Goal: Complete application form

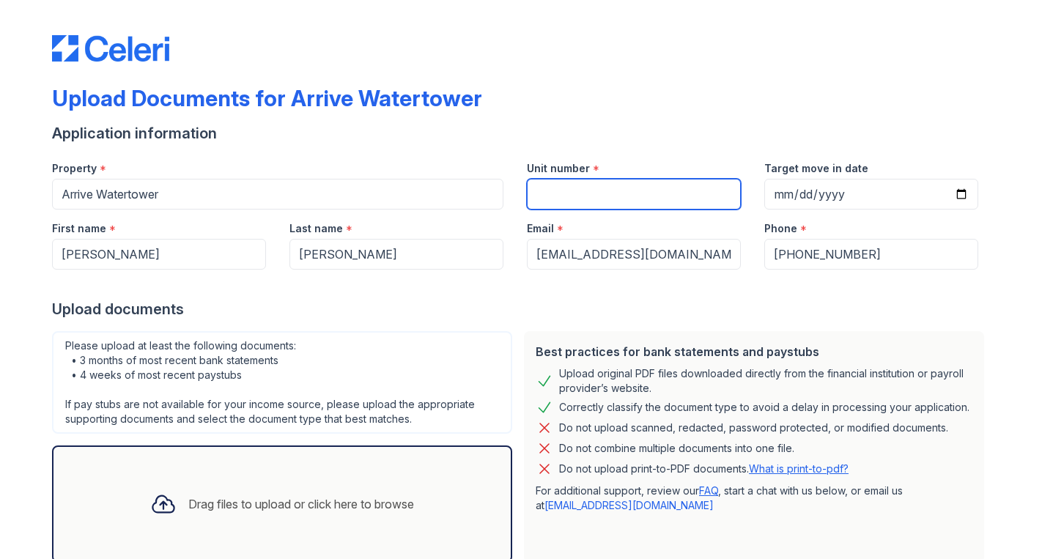
click at [565, 201] on input "Unit number" at bounding box center [634, 194] width 214 height 31
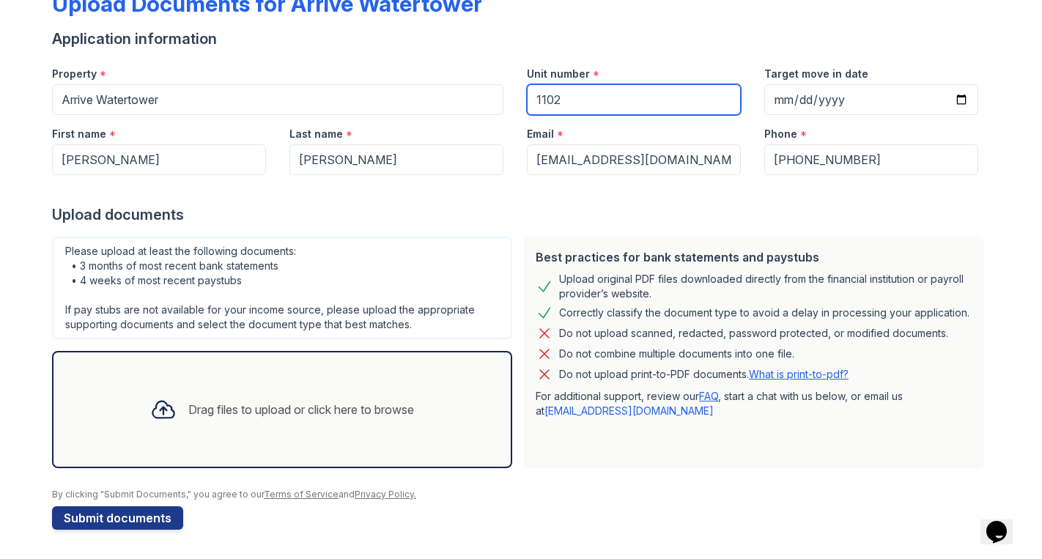
type input "1102"
click at [227, 399] on div "Drag files to upload or click here to browse" at bounding box center [282, 410] width 287 height 50
click at [161, 413] on icon at bounding box center [163, 409] width 26 height 26
click at [193, 416] on div "Drag files to upload or click here to browse" at bounding box center [301, 410] width 226 height 18
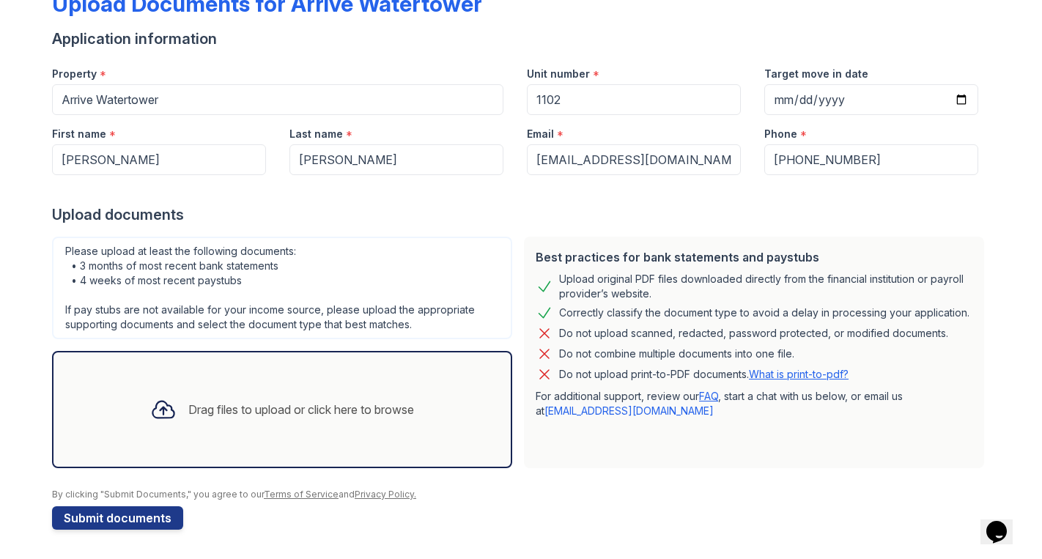
click at [306, 437] on div "Drag files to upload or click here to browse" at bounding box center [282, 409] width 460 height 117
click at [153, 406] on icon at bounding box center [163, 409] width 26 height 26
click at [816, 101] on input "Target move in date" at bounding box center [871, 99] width 214 height 31
type input "[DATE]"
click at [946, 196] on div at bounding box center [521, 189] width 938 height 29
